Goal: Complete application form

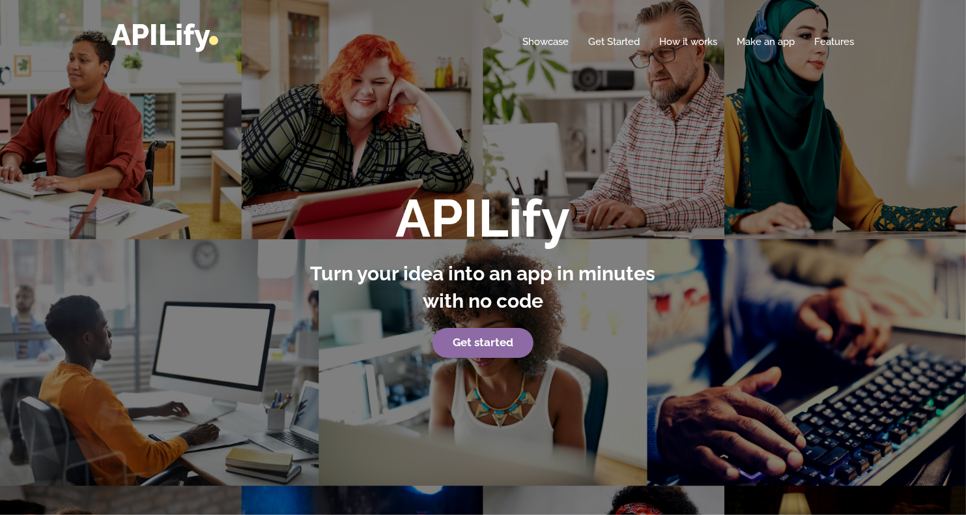
click at [508, 343] on link "Get started" at bounding box center [483, 343] width 101 height 30
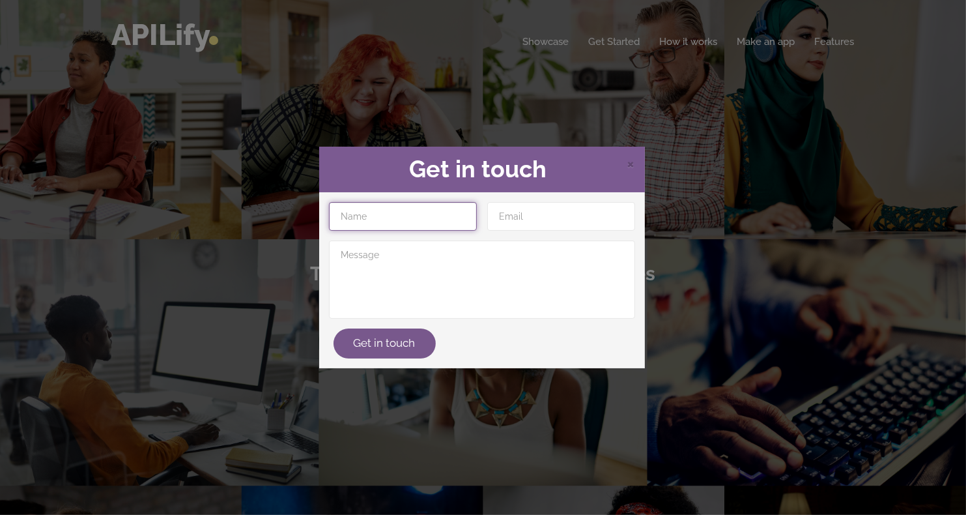
click at [438, 207] on input "text" at bounding box center [403, 216] width 148 height 29
click at [633, 171] on span "×" at bounding box center [631, 163] width 8 height 20
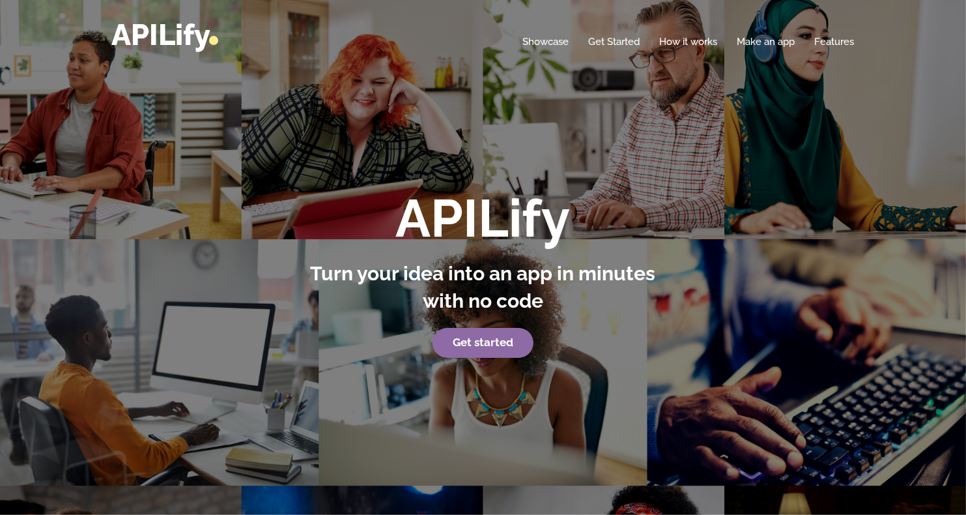
click at [458, 354] on link "Get started" at bounding box center [483, 343] width 101 height 30
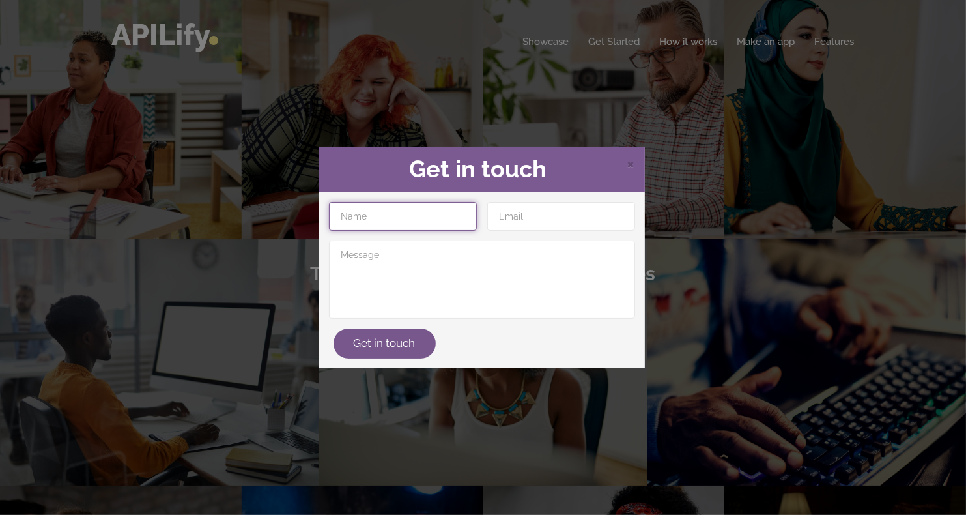
click at [429, 216] on input "text" at bounding box center [403, 216] width 148 height 29
type input "sajeel"
click at [635, 159] on span "×" at bounding box center [631, 163] width 8 height 20
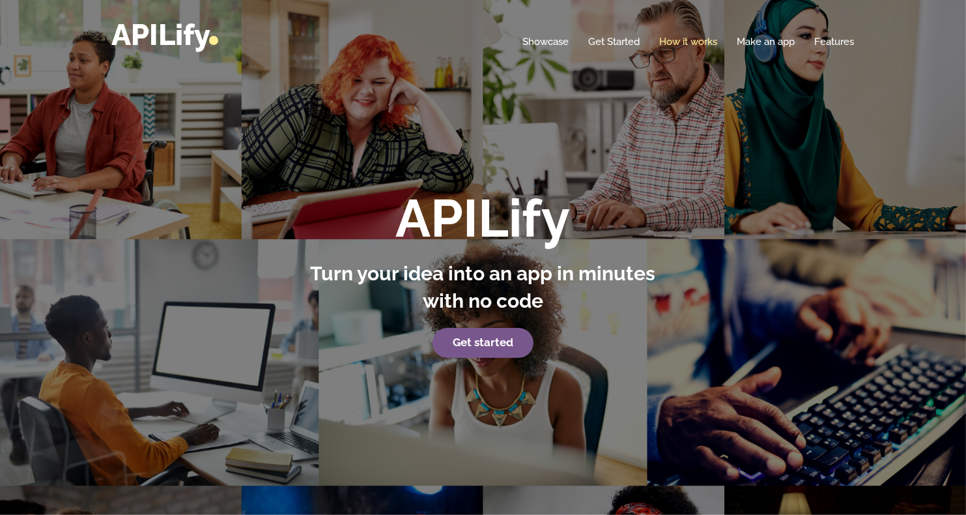
click at [693, 40] on link "How it works" at bounding box center [689, 41] width 58 height 13
click at [158, 34] on link "APILify" at bounding box center [165, 35] width 106 height 35
click at [761, 36] on link "Make an app" at bounding box center [767, 41] width 58 height 13
click at [766, 43] on link "Make an app" at bounding box center [767, 41] width 58 height 13
click at [766, 45] on link "Make an app" at bounding box center [767, 41] width 58 height 13
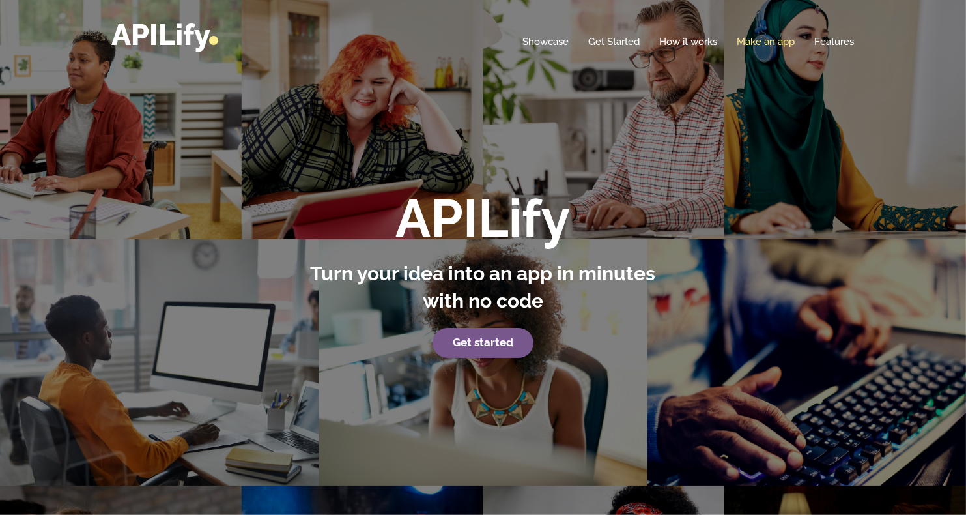
click at [768, 39] on link "Make an app" at bounding box center [767, 41] width 58 height 13
click at [475, 339] on strong "Get started" at bounding box center [483, 342] width 61 height 13
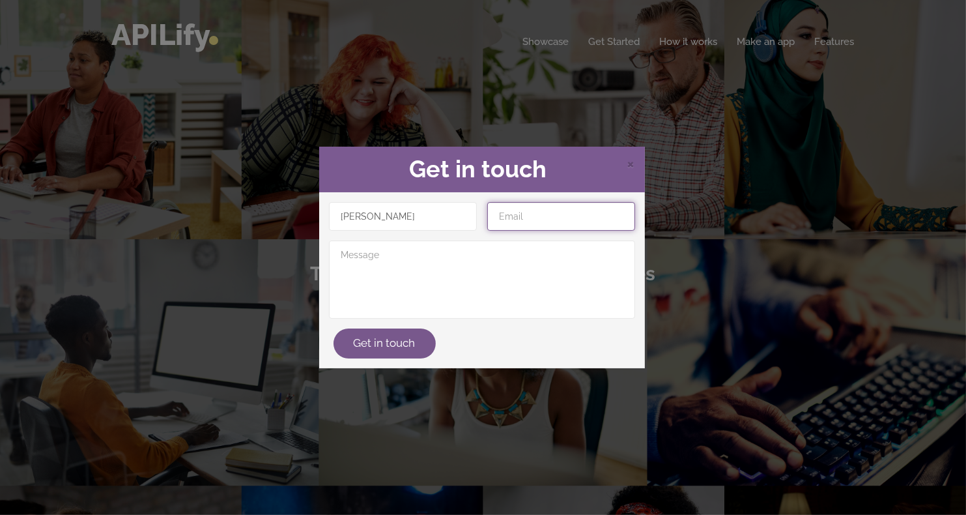
click at [522, 227] on input "email" at bounding box center [561, 216] width 148 height 29
type input "sajee.mirza@gmail.com"
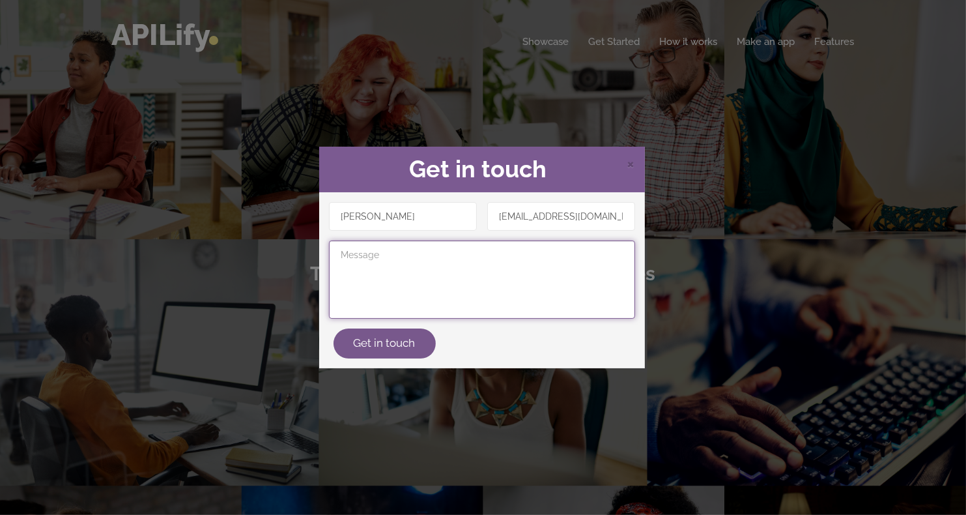
click at [535, 266] on textarea at bounding box center [482, 279] width 306 height 78
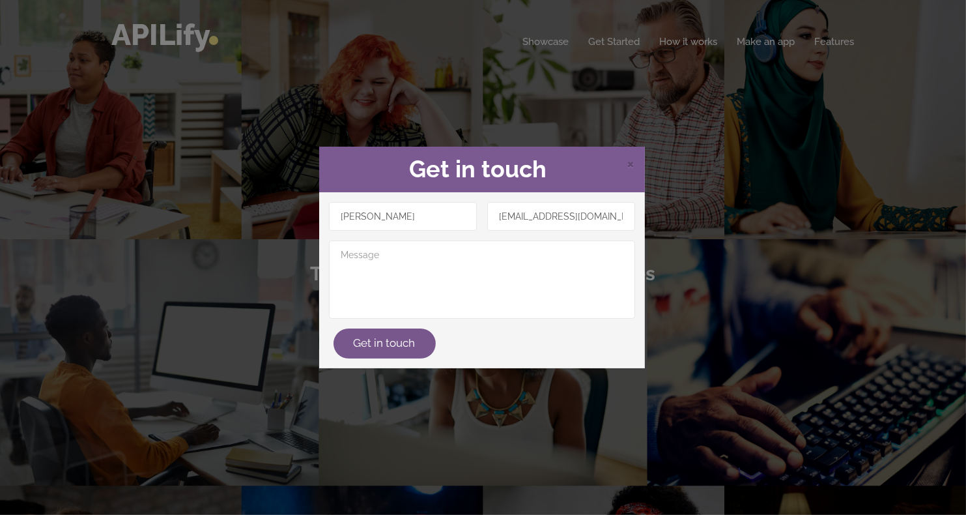
click at [820, 100] on div "× Get in touch sajeel sajee.mirza@gmail.com Get in touch" at bounding box center [483, 257] width 966 height 515
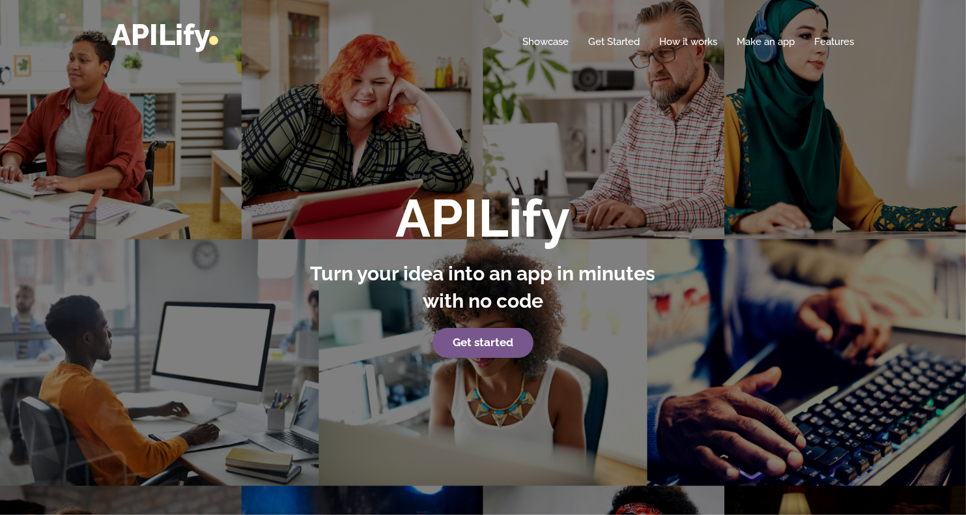
click at [925, 63] on nav "Toggle navigation APILify Home Showcase Get Started How it works Make an app Fe…" at bounding box center [483, 35] width 966 height 70
